Goal: Task Accomplishment & Management: Manage account settings

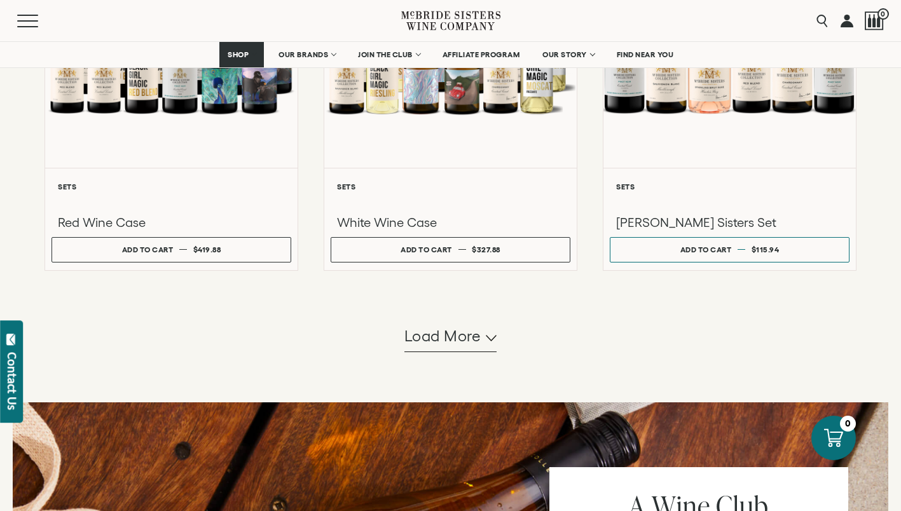
scroll to position [1145, 0]
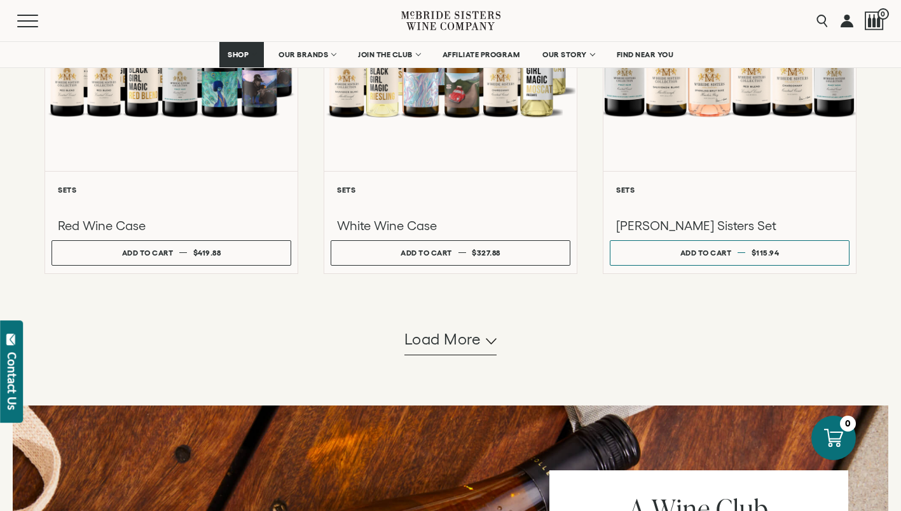
click at [851, 20] on link at bounding box center [847, 20] width 13 height 41
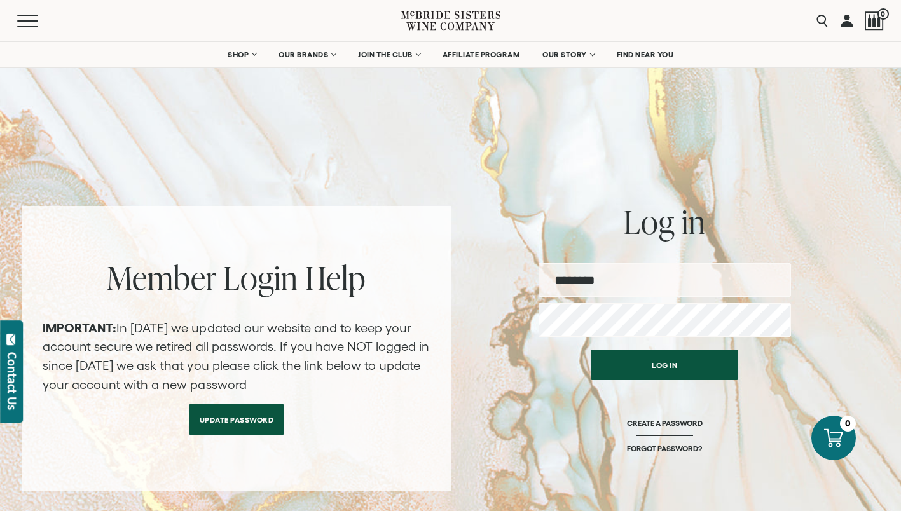
type input "**********"
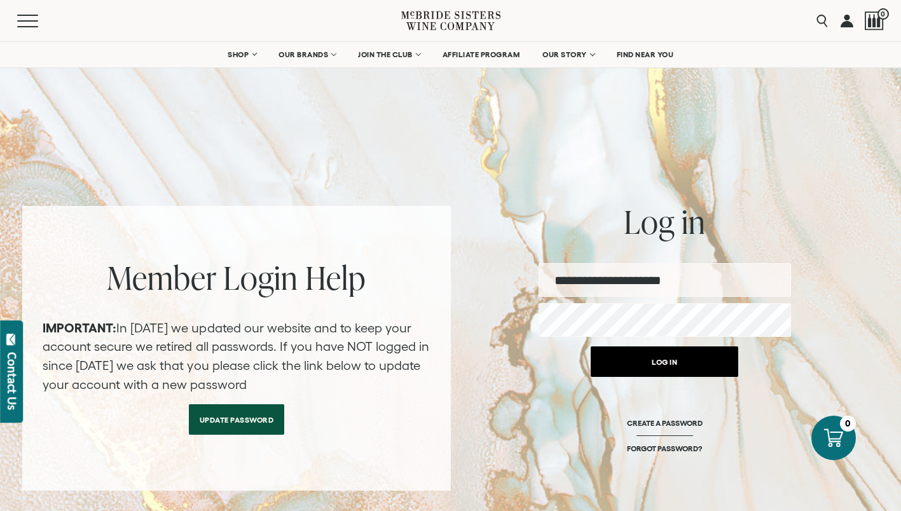
click at [675, 366] on button "Log in" at bounding box center [665, 362] width 148 height 31
click at [669, 360] on button "Log in" at bounding box center [665, 362] width 148 height 31
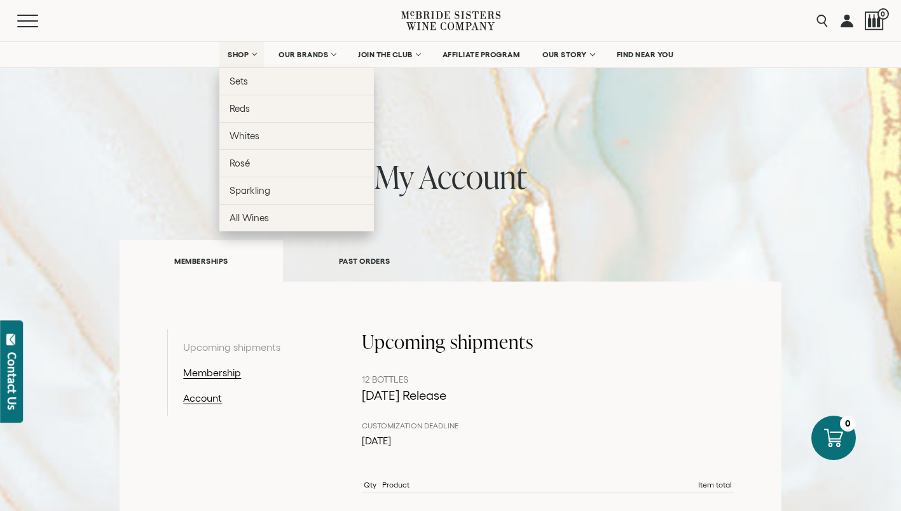
click at [238, 53] on span "SHOP" at bounding box center [239, 54] width 22 height 9
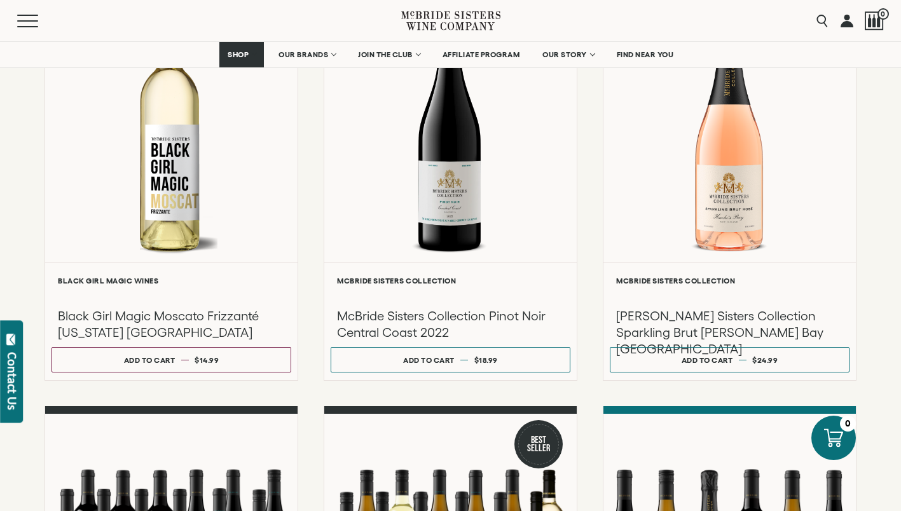
scroll to position [1017, 0]
